Goal: Transaction & Acquisition: Purchase product/service

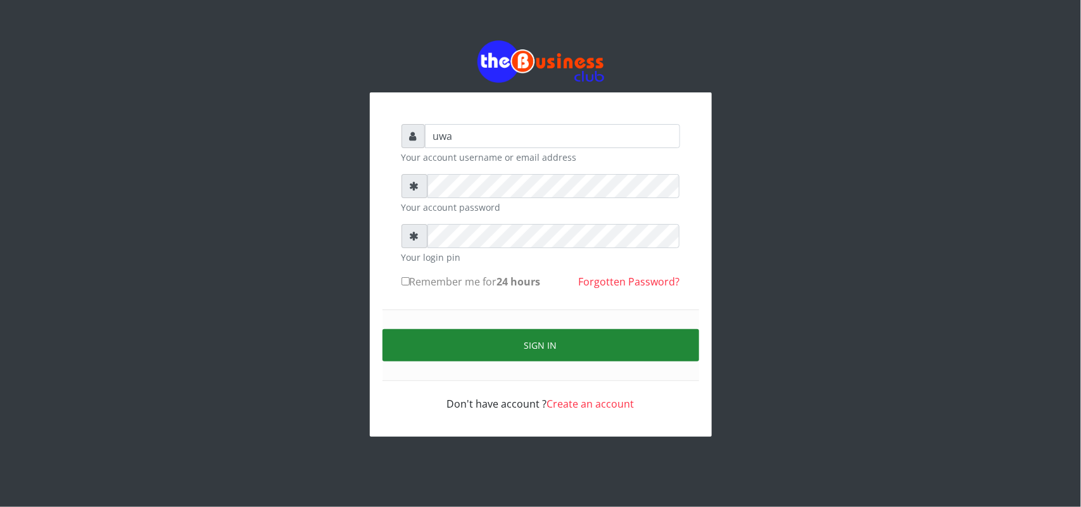
click at [550, 340] on button "Sign in" at bounding box center [541, 345] width 317 height 32
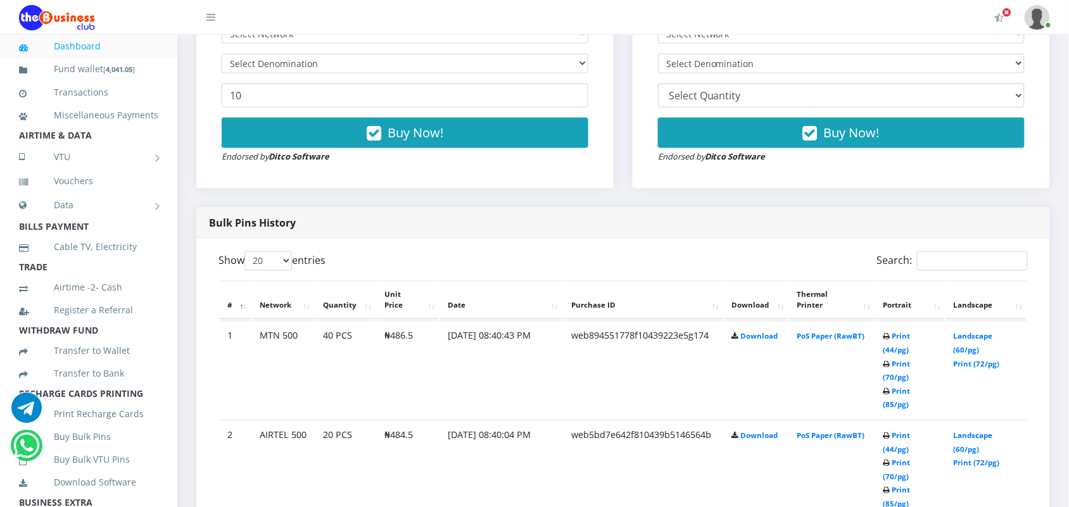
scroll to position [543, 0]
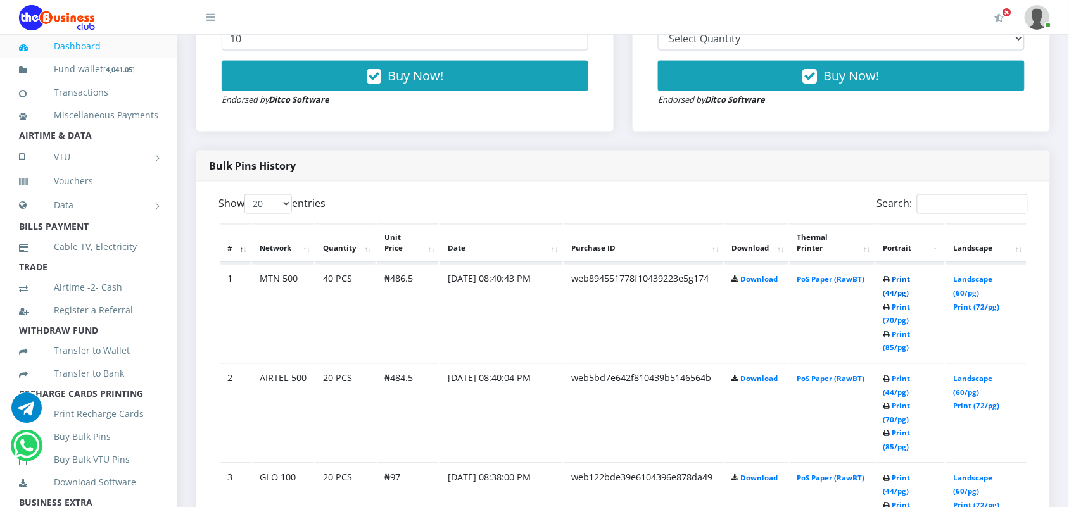
click at [891, 277] on link "Print (44/pg)" at bounding box center [897, 286] width 27 height 23
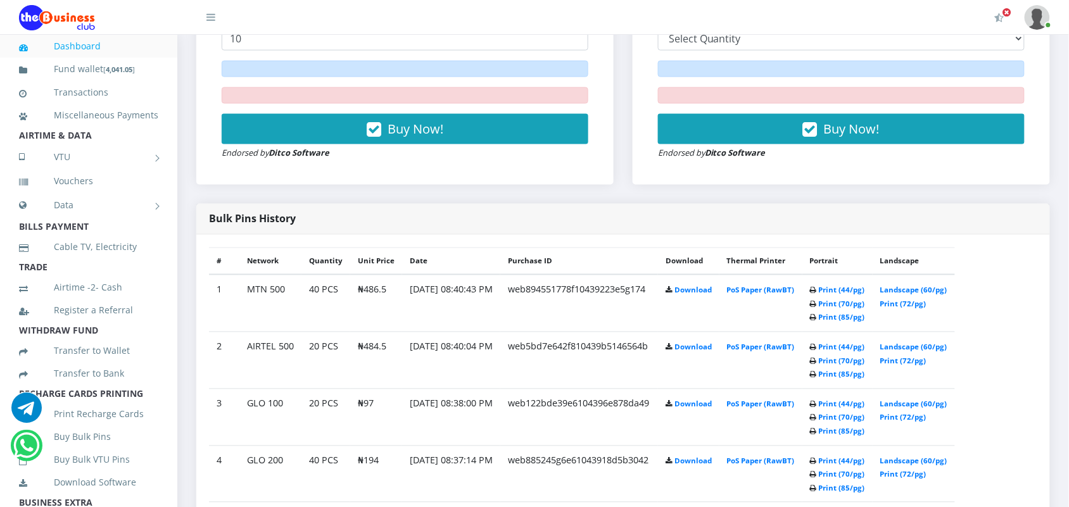
scroll to position [574, 0]
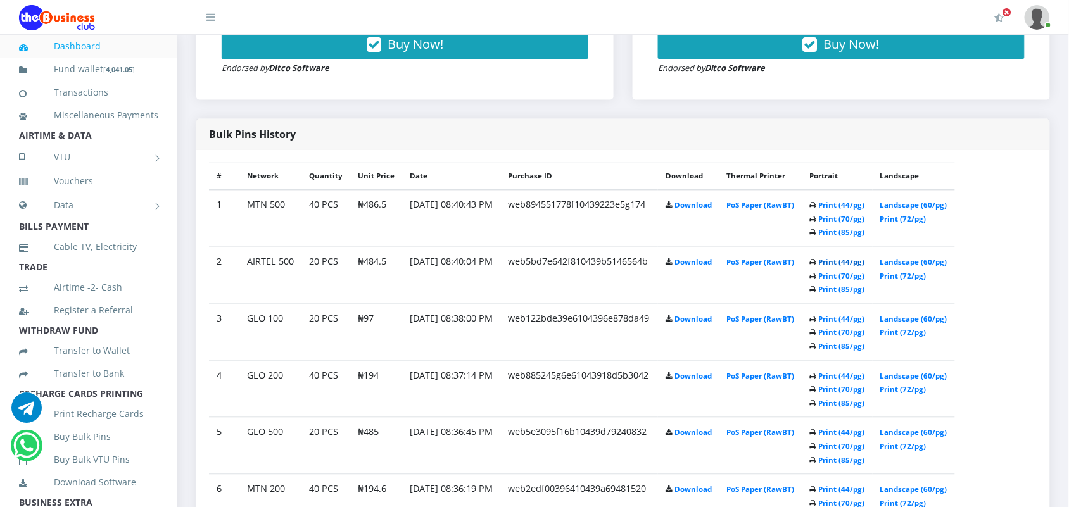
click at [846, 258] on link "Print (44/pg)" at bounding box center [842, 263] width 46 height 10
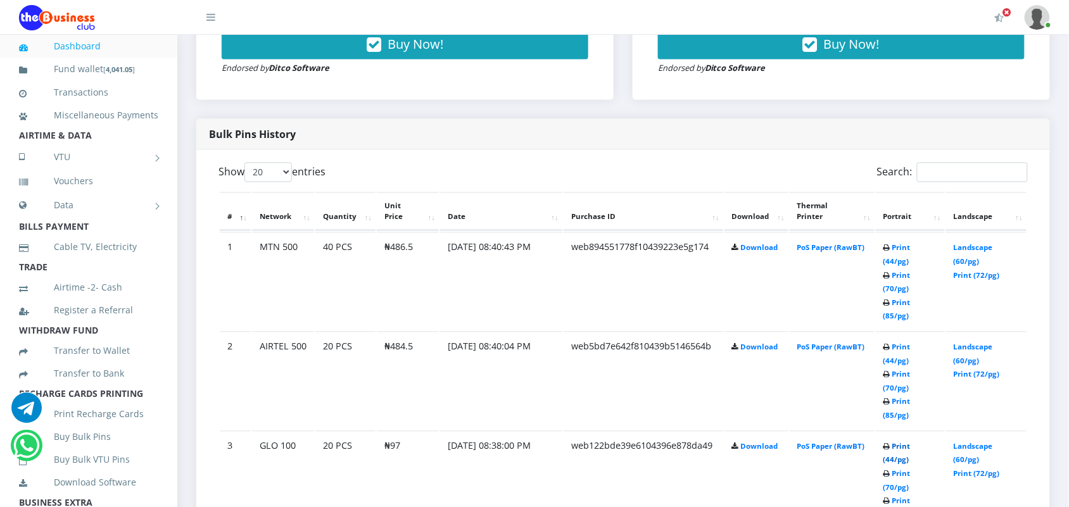
click at [893, 442] on link "Print (44/pg)" at bounding box center [897, 453] width 27 height 23
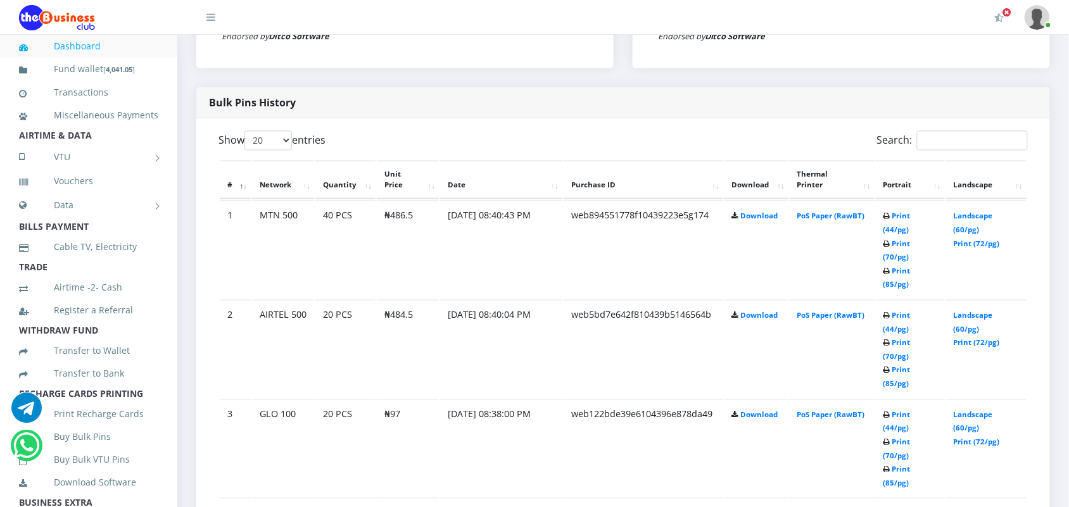
scroll to position [638, 0]
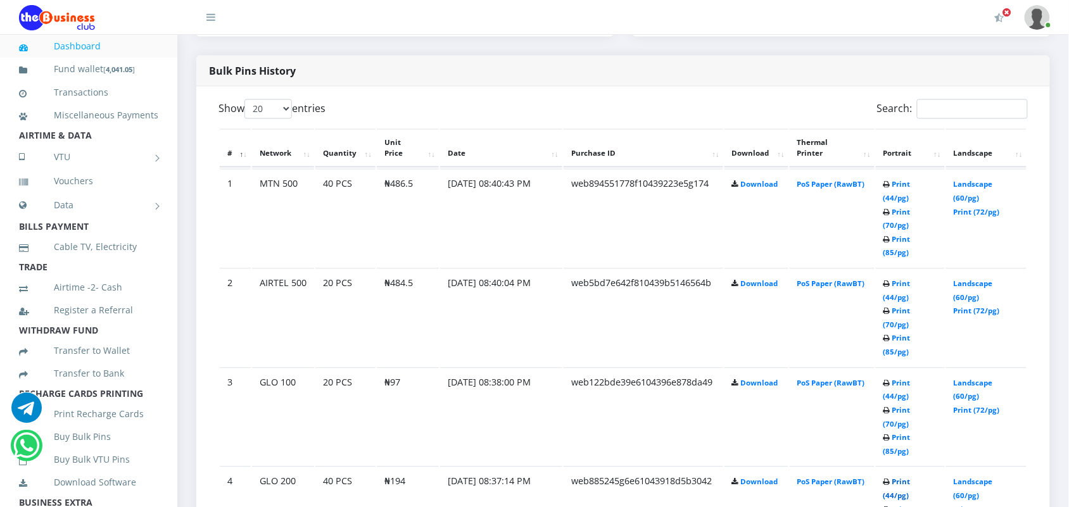
click at [897, 478] on link "Print (44/pg)" at bounding box center [897, 489] width 27 height 23
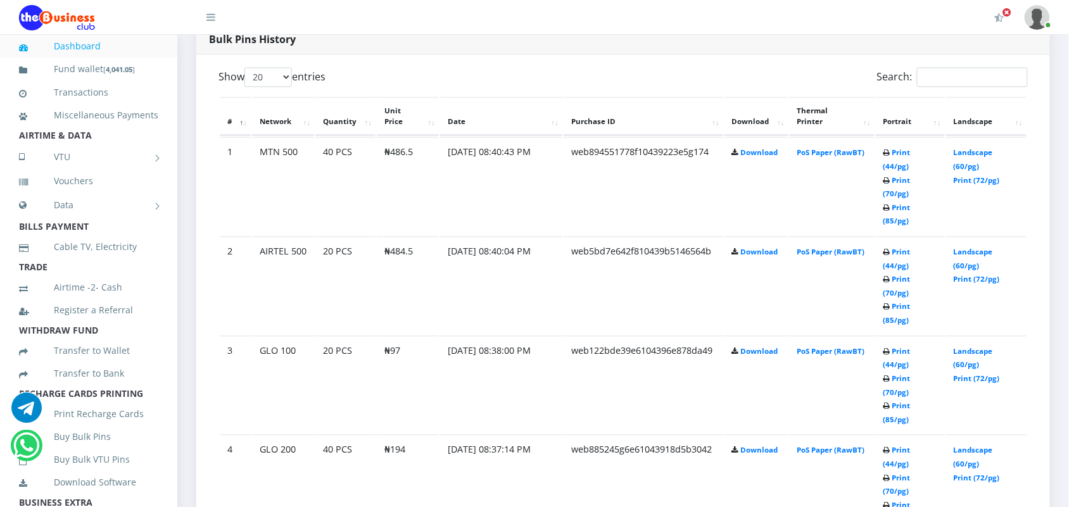
scroll to position [701, 0]
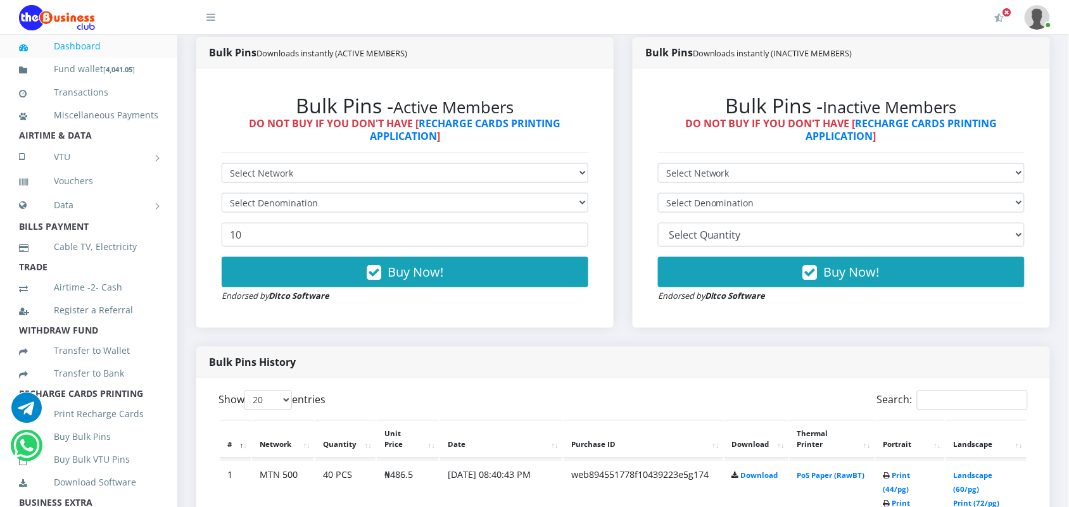
scroll to position [315, 0]
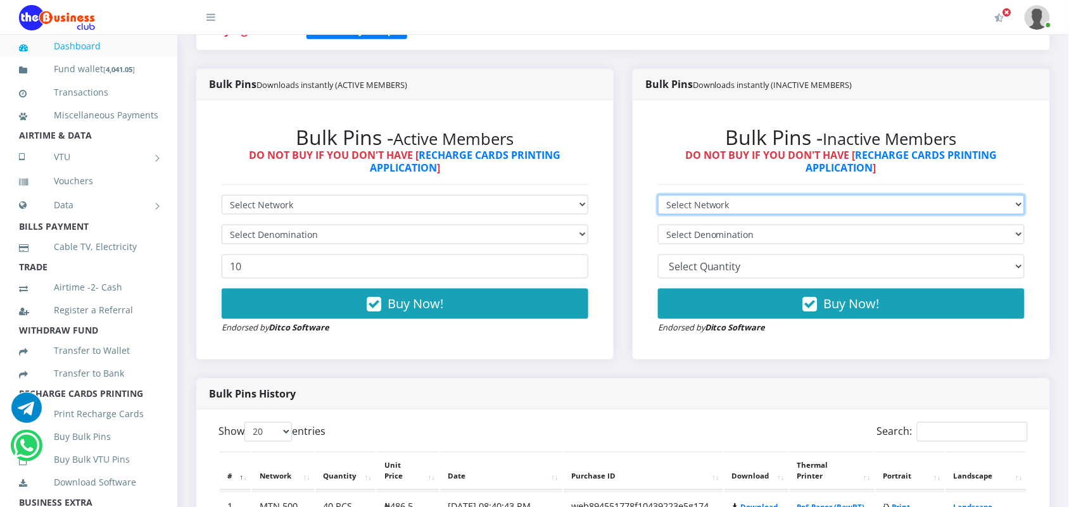
click at [749, 203] on select "Select Network MTN Globacom 9Mobile Airtel" at bounding box center [841, 205] width 367 height 20
click at [658, 195] on select "Select Network MTN Globacom 9Mobile Airtel" at bounding box center [841, 205] width 367 height 20
click at [751, 201] on select "Select Network MTN Globacom 9Mobile Airtel" at bounding box center [841, 205] width 367 height 20
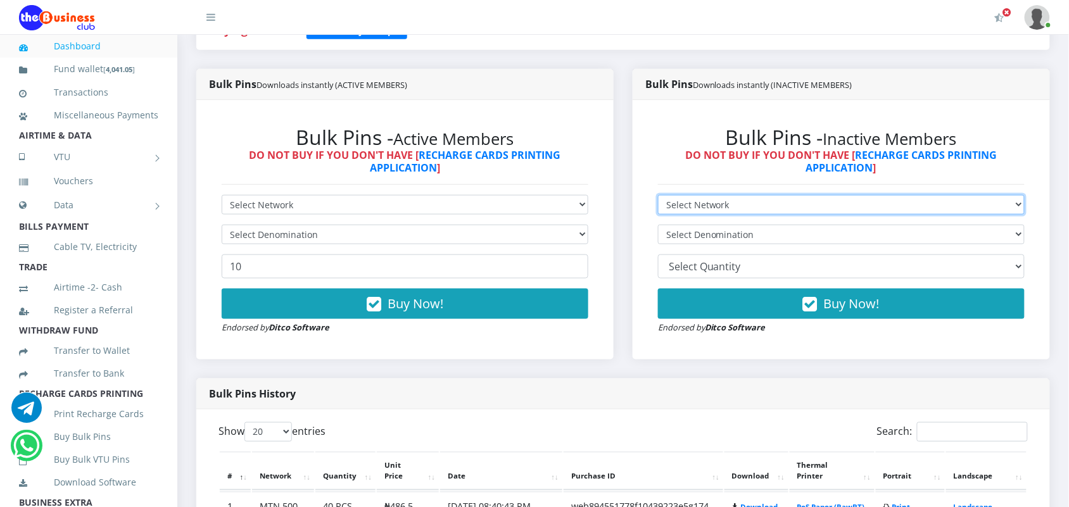
select select "MTN"
click at [658, 195] on select "Select Network MTN Globacom 9Mobile Airtel" at bounding box center [841, 205] width 367 height 20
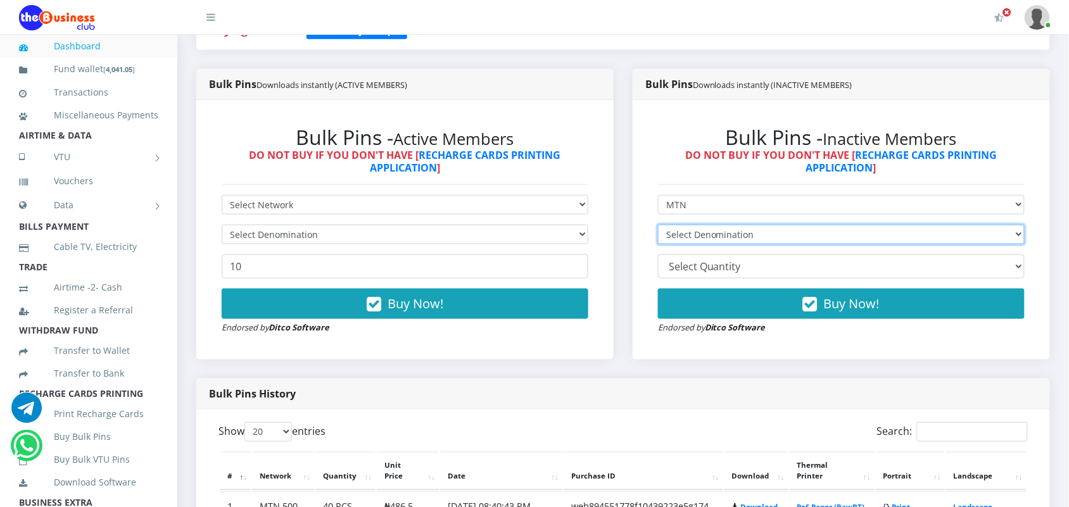
click at [767, 238] on select "Select Denomination MTN NGN100 - ₦97.30 MTN NGN200 - ₦194.60 MTN NGN400 - ₦389.…" at bounding box center [841, 235] width 367 height 20
select select "194.6-200"
click at [658, 225] on select "Select Denomination MTN NGN100 - ₦97.30 MTN NGN200 - ₦194.60 MTN NGN400 - ₦389.…" at bounding box center [841, 235] width 367 height 20
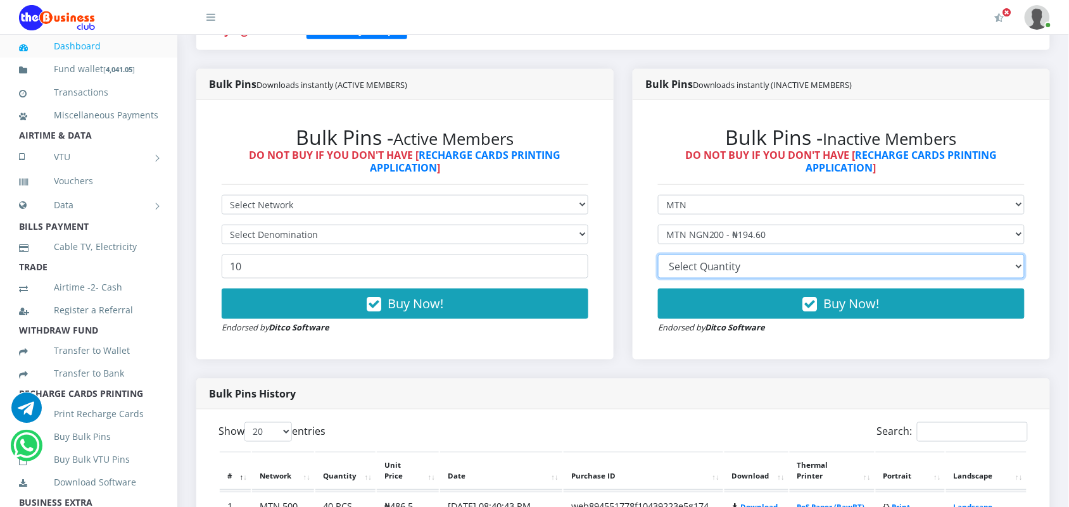
click at [786, 268] on select "10 20 30 40 44 (Online Printing, Portrait) 60 (Online Printing, Landscape) 70 (…" at bounding box center [841, 267] width 367 height 24
select select "20"
click at [658, 255] on select "10 20 30 40 44 (Online Printing, Portrait) 60 (Online Printing, Landscape) 70 (…" at bounding box center [841, 267] width 367 height 24
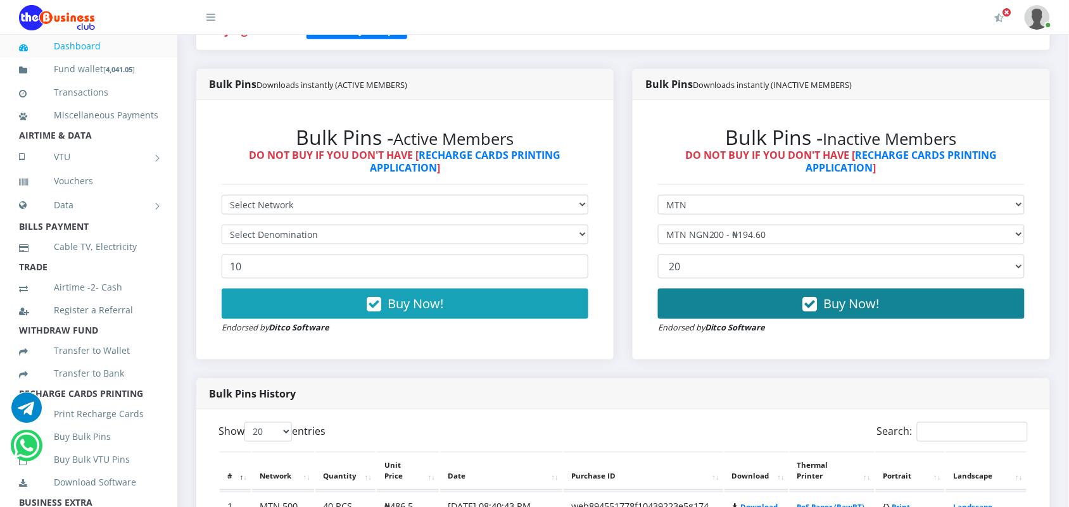
click at [815, 301] on icon "button" at bounding box center [810, 304] width 15 height 13
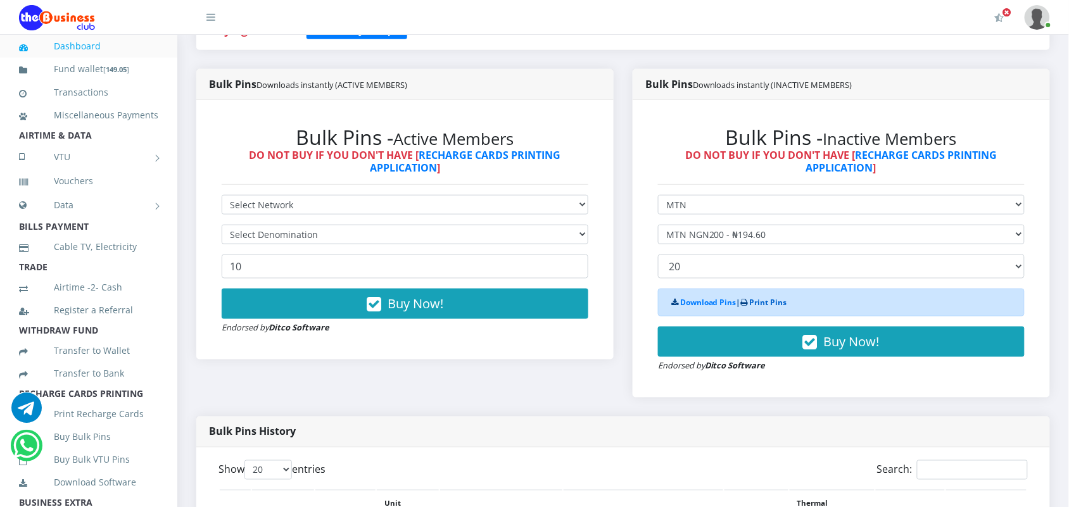
click at [765, 299] on link "Print Pins" at bounding box center [768, 302] width 37 height 11
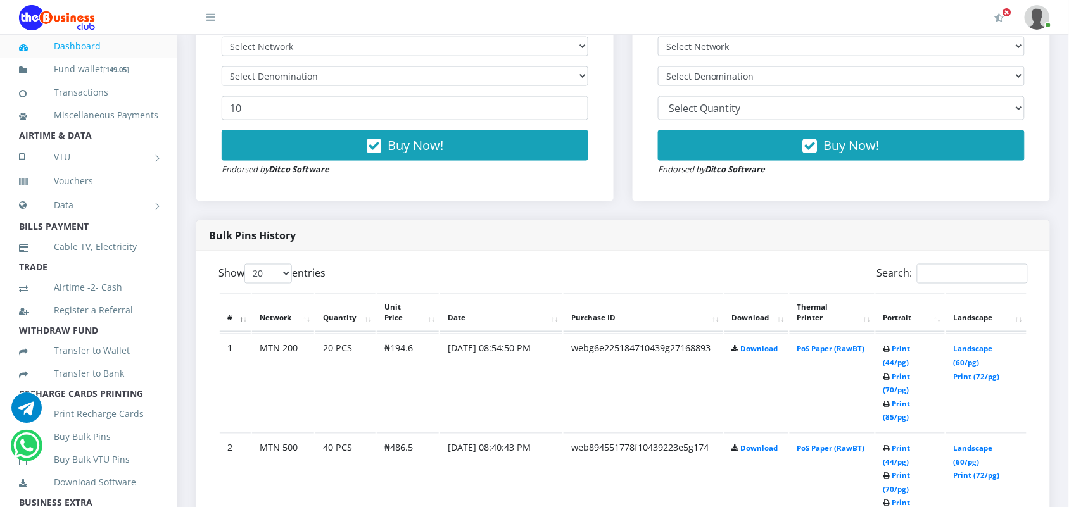
scroll to position [505, 0]
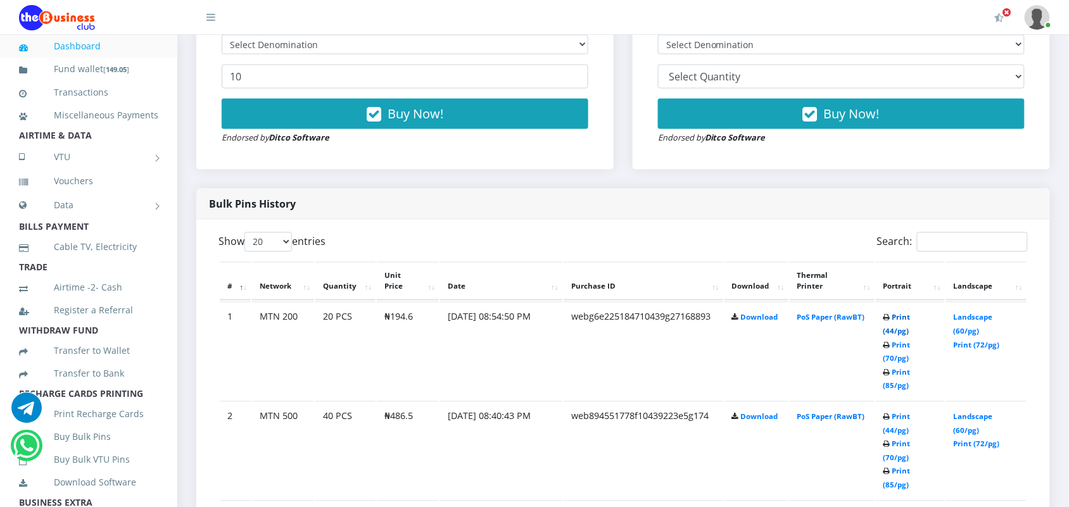
click at [898, 314] on link "Print (44/pg)" at bounding box center [897, 324] width 27 height 23
